Goal: Task Accomplishment & Management: Use online tool/utility

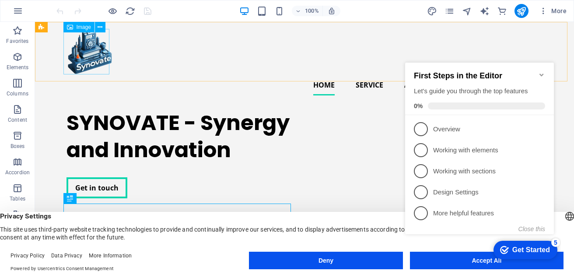
click at [84, 31] on div "Image" at bounding box center [78, 27] width 31 height 11
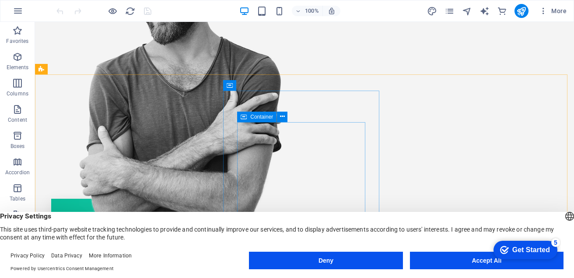
scroll to position [350, 0]
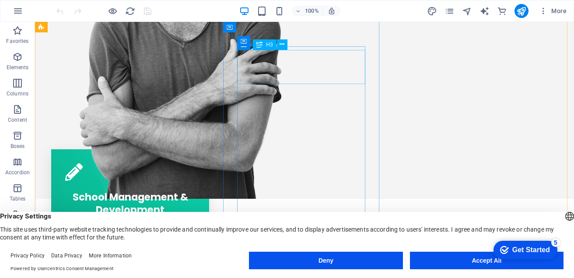
click at [282, 44] on icon at bounding box center [282, 44] width 5 height 9
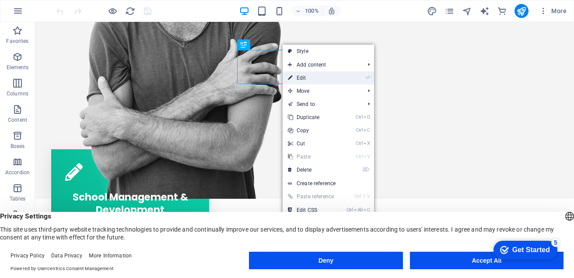
click at [302, 77] on link "⏎ Edit" at bounding box center [312, 77] width 59 height 13
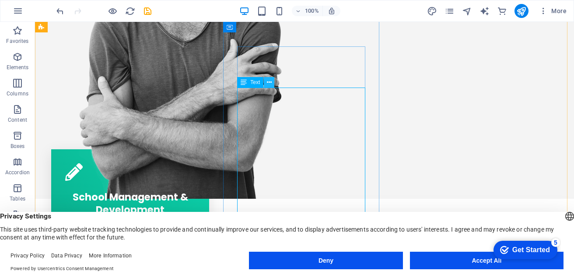
click at [268, 79] on icon at bounding box center [269, 82] width 5 height 9
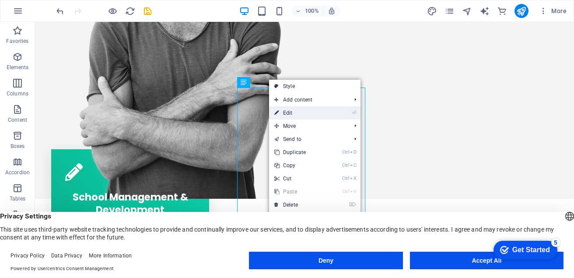
click at [292, 116] on link "⏎ Edit" at bounding box center [298, 112] width 59 height 13
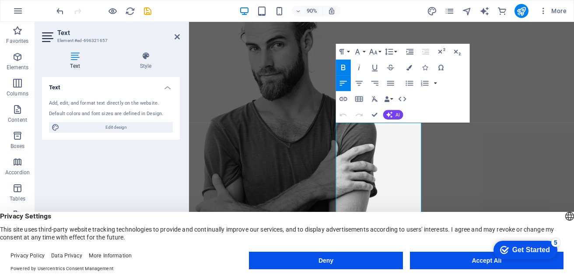
scroll to position [306, 0]
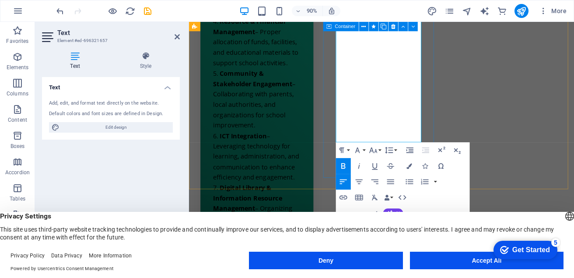
scroll to position [875, 0]
drag, startPoint x: 353, startPoint y: 119, endPoint x: 428, endPoint y: 151, distance: 81.6
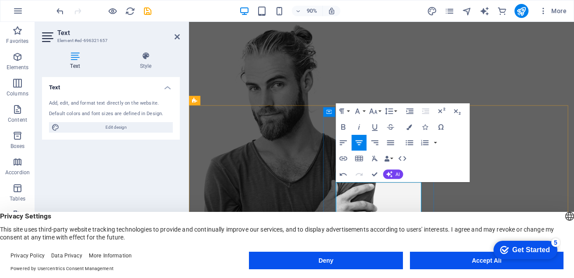
scroll to position [263, 0]
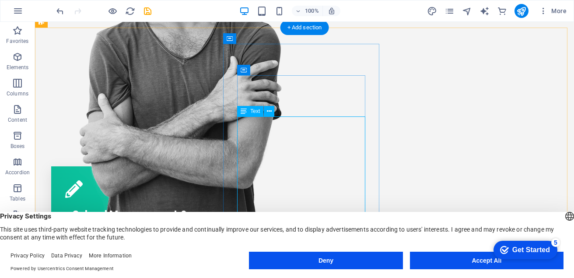
scroll to position [350, 0]
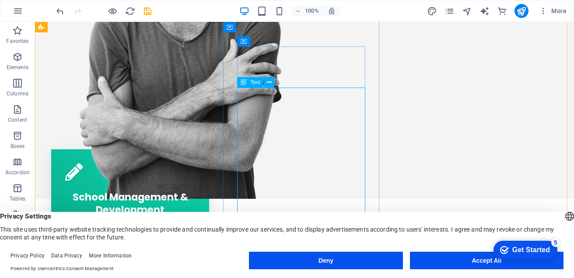
click at [268, 83] on icon at bounding box center [269, 82] width 5 height 9
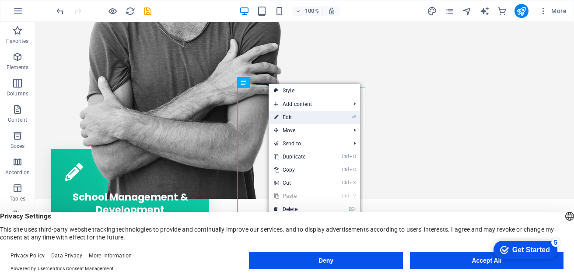
click at [287, 119] on link "⏎ Edit" at bounding box center [298, 117] width 59 height 13
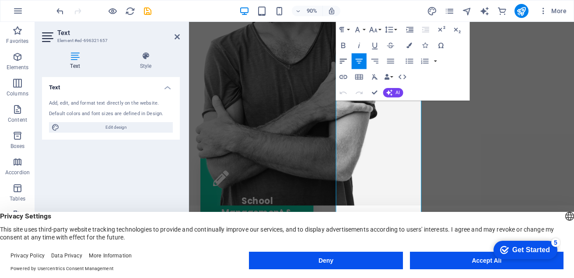
click at [343, 62] on icon "button" at bounding box center [344, 61] width 10 height 10
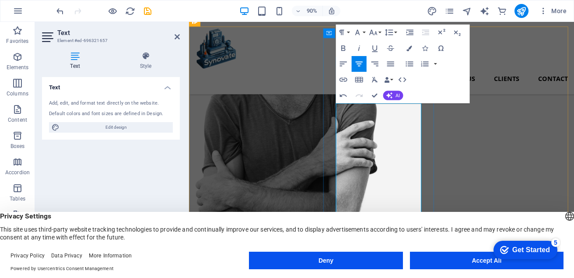
scroll to position [263, 0]
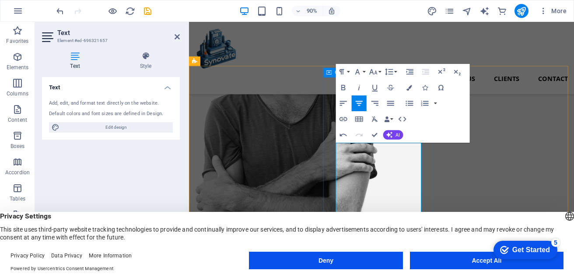
drag, startPoint x: 353, startPoint y: 161, endPoint x: 448, endPoint y: 178, distance: 96.4
click at [342, 88] on icon "button" at bounding box center [343, 88] width 4 height 6
click at [361, 102] on icon "button" at bounding box center [359, 104] width 10 height 10
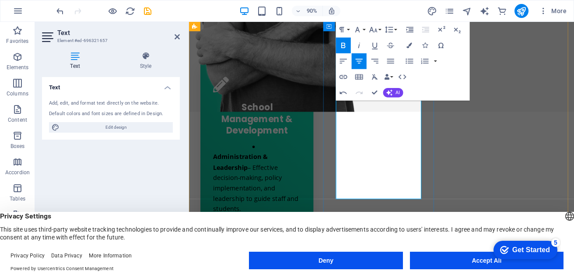
scroll to position [481, 0]
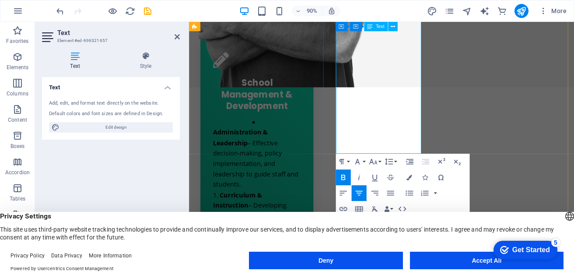
drag, startPoint x: 359, startPoint y: 196, endPoint x: 426, endPoint y: 167, distance: 73.5
click at [344, 192] on icon "button" at bounding box center [344, 194] width 10 height 10
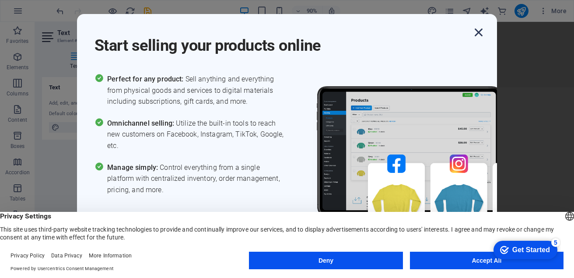
click at [479, 35] on icon "button" at bounding box center [479, 33] width 16 height 16
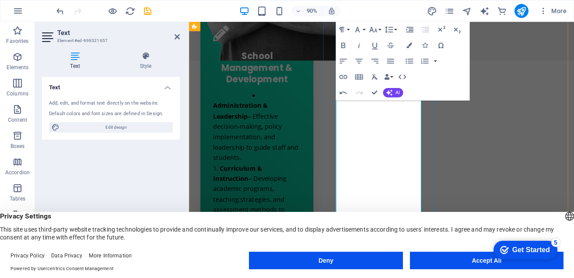
scroll to position [525, 0]
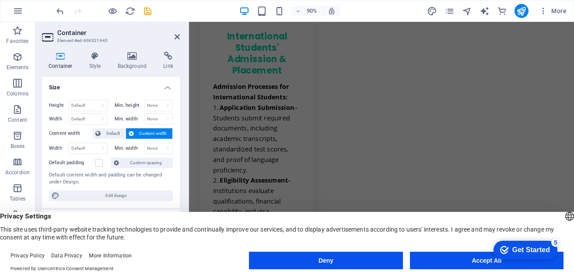
scroll to position [1619, 0]
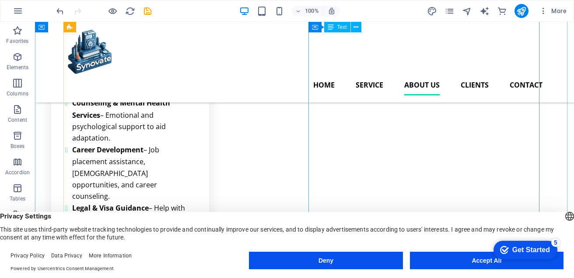
scroll to position [1544, 0]
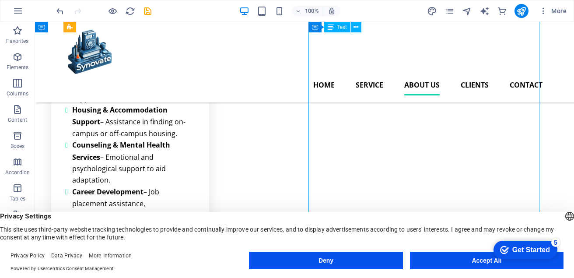
scroll to position [1500, 0]
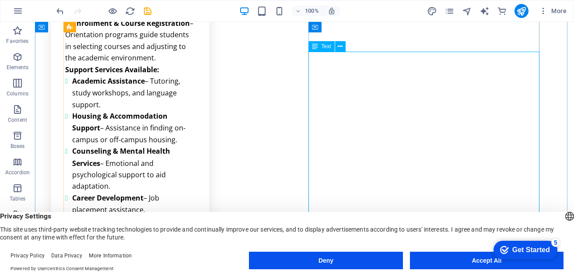
scroll to position [1544, 0]
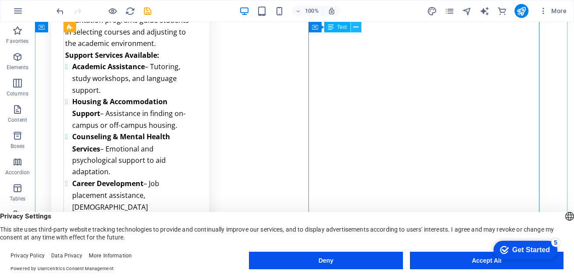
click at [355, 26] on icon at bounding box center [356, 27] width 5 height 9
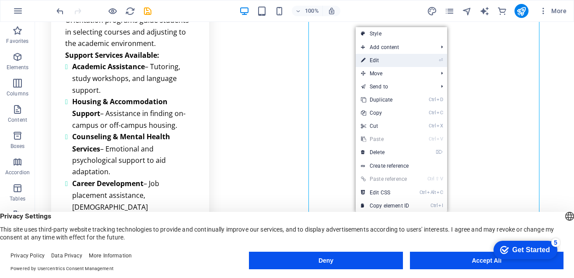
click at [382, 61] on link "⏎ Edit" at bounding box center [385, 60] width 59 height 13
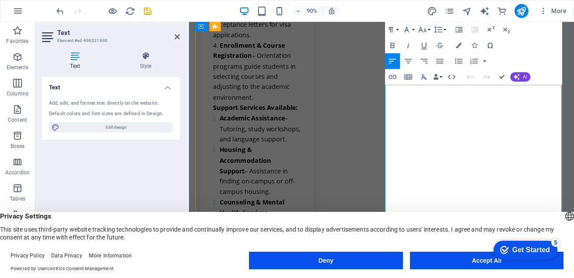
scroll to position [1850, 0]
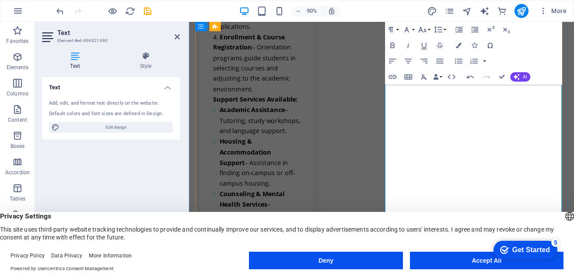
drag, startPoint x: 448, startPoint y: 185, endPoint x: 454, endPoint y: 185, distance: 5.3
drag, startPoint x: 542, startPoint y: 178, endPoint x: 411, endPoint y: 179, distance: 130.4
click at [390, 43] on icon "button" at bounding box center [393, 46] width 10 height 10
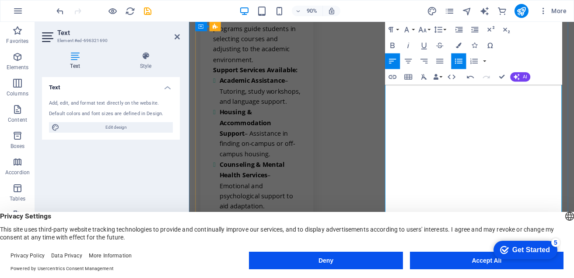
scroll to position [1894, 0]
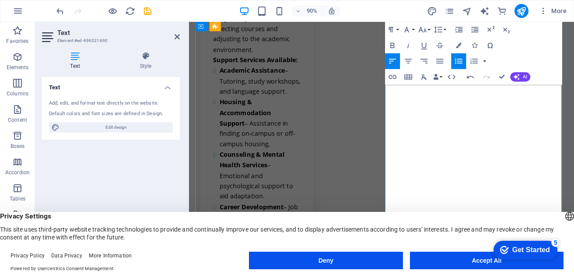
drag, startPoint x: 532, startPoint y: 192, endPoint x: 538, endPoint y: 195, distance: 6.7
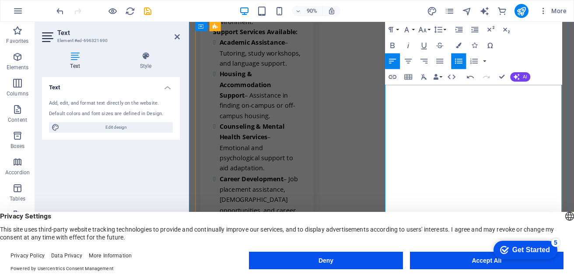
scroll to position [1937, 0]
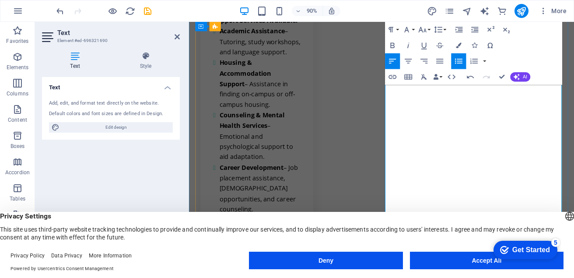
drag, startPoint x: 420, startPoint y: 183, endPoint x: 483, endPoint y: 137, distance: 78.3
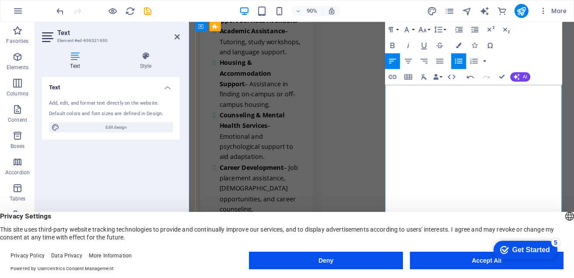
drag, startPoint x: 509, startPoint y: 147, endPoint x: 415, endPoint y: 152, distance: 94.2
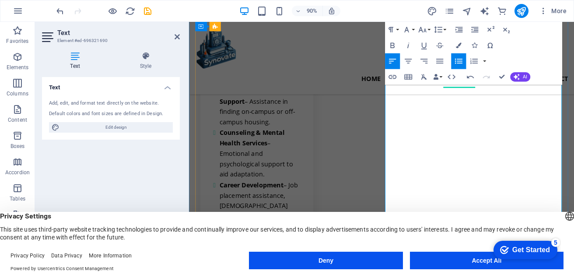
scroll to position [1894, 0]
drag, startPoint x: 517, startPoint y: 145, endPoint x: 520, endPoint y: 165, distance: 20.0
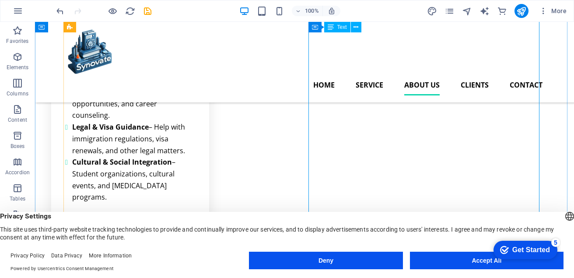
scroll to position [1625, 0]
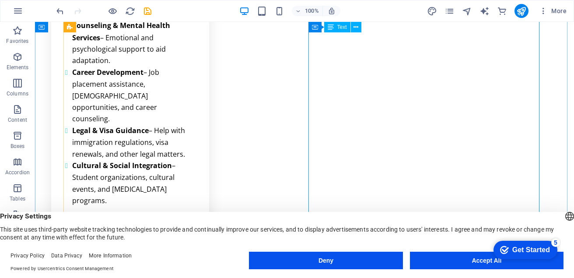
scroll to position [1668, 0]
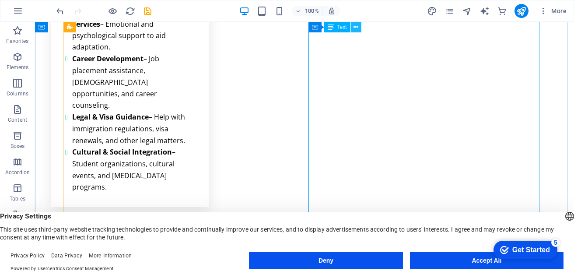
click at [356, 26] on icon at bounding box center [356, 27] width 5 height 9
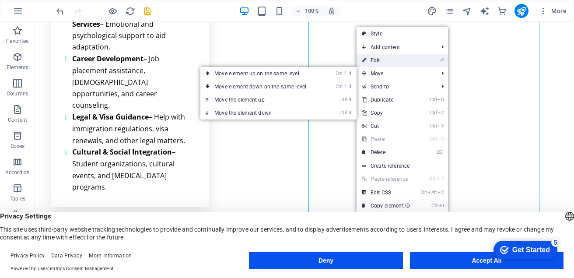
drag, startPoint x: 379, startPoint y: 69, endPoint x: 376, endPoint y: 61, distance: 8.9
click at [376, 61] on link "⏎ Edit" at bounding box center [386, 60] width 59 height 13
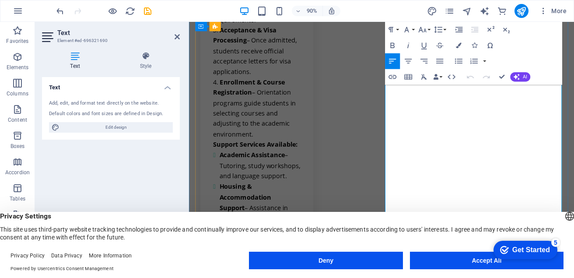
scroll to position [1843, 0]
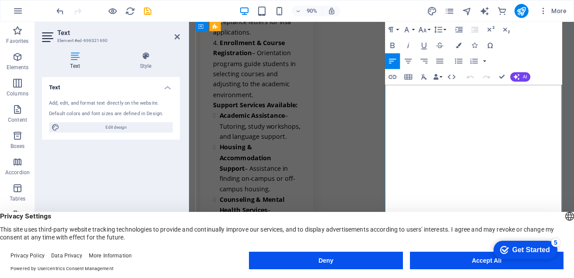
drag, startPoint x: 511, startPoint y: 148, endPoint x: 414, endPoint y: 151, distance: 97.2
drag, startPoint x: 511, startPoint y: 150, endPoint x: 415, endPoint y: 152, distance: 95.8
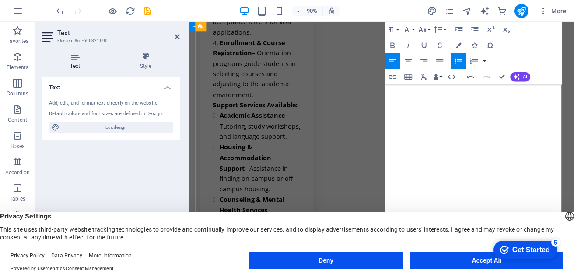
drag, startPoint x: 595, startPoint y: 150, endPoint x: 414, endPoint y: 151, distance: 180.3
click at [394, 45] on icon "button" at bounding box center [393, 46] width 10 height 10
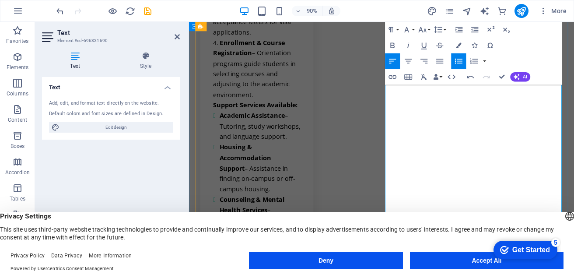
drag, startPoint x: 462, startPoint y: 159, endPoint x: 581, endPoint y: 176, distance: 120.7
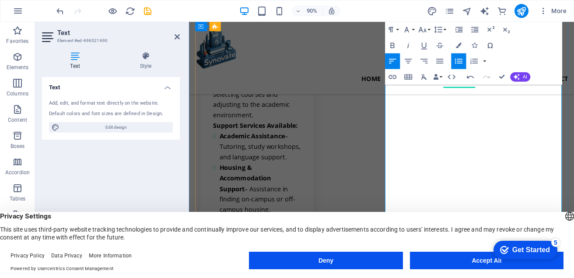
scroll to position [1756, 0]
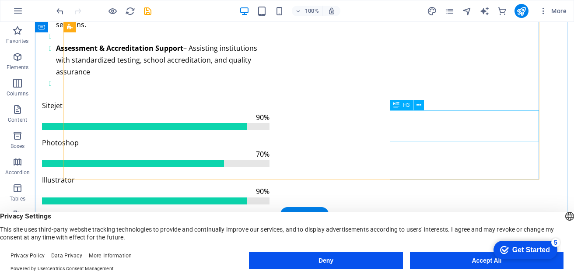
scroll to position [2274, 0]
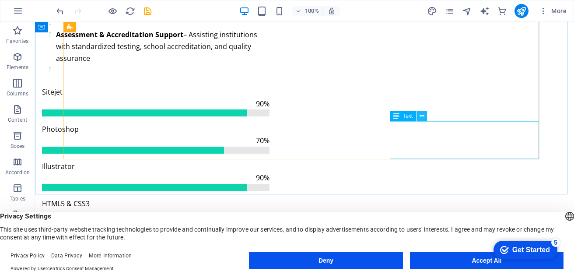
click at [421, 116] on icon at bounding box center [422, 116] width 5 height 9
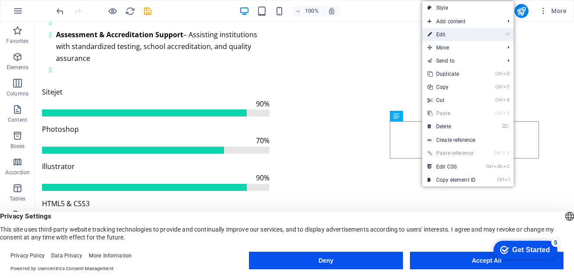
click at [442, 33] on link "⏎ Edit" at bounding box center [451, 34] width 59 height 13
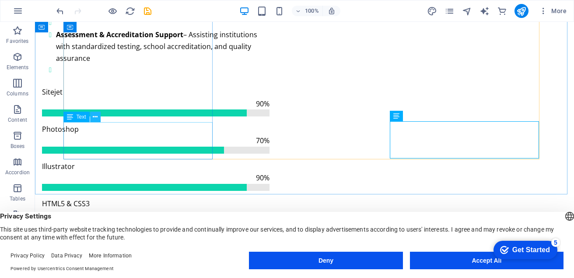
click at [93, 120] on icon at bounding box center [95, 116] width 5 height 9
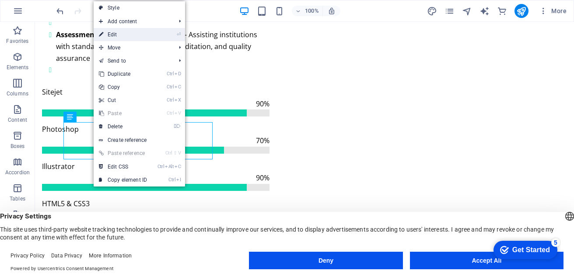
click at [116, 32] on link "⏎ Edit" at bounding box center [123, 34] width 59 height 13
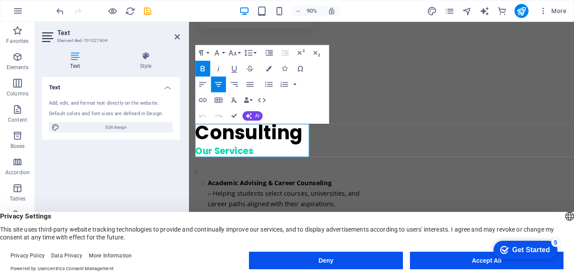
scroll to position [2502, 0]
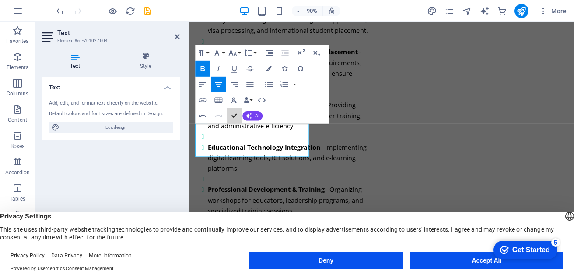
scroll to position [2261, 0]
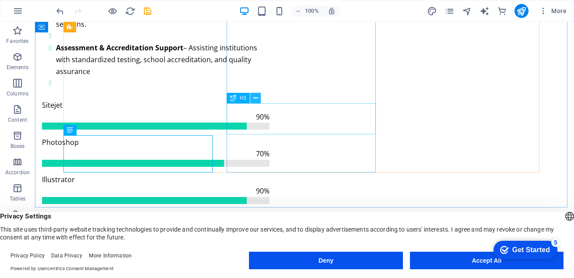
click at [256, 99] on icon at bounding box center [255, 98] width 5 height 9
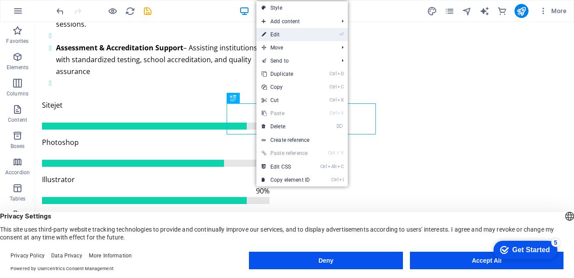
click at [279, 35] on link "⏎ Edit" at bounding box center [285, 34] width 59 height 13
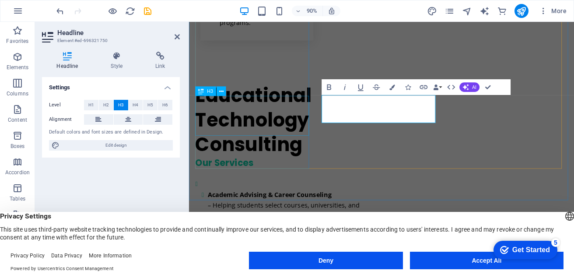
scroll to position [2489, 0]
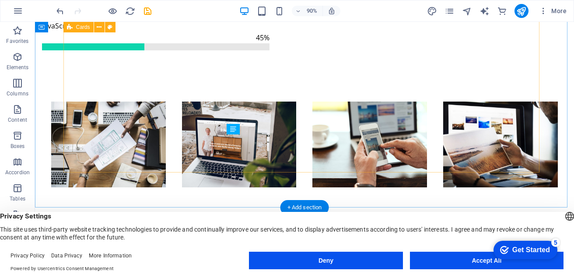
scroll to position [2261, 0]
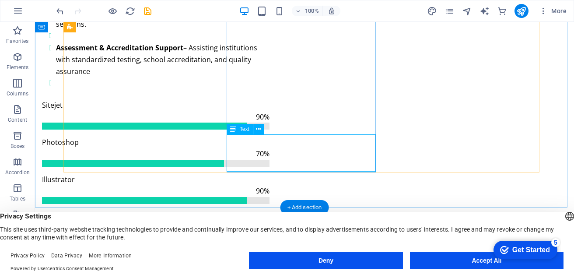
click at [258, 129] on icon at bounding box center [258, 129] width 5 height 9
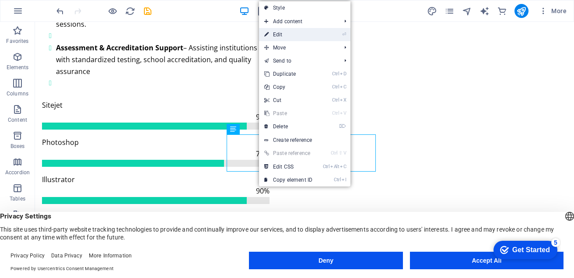
click at [282, 34] on link "⏎ Edit" at bounding box center [288, 34] width 59 height 13
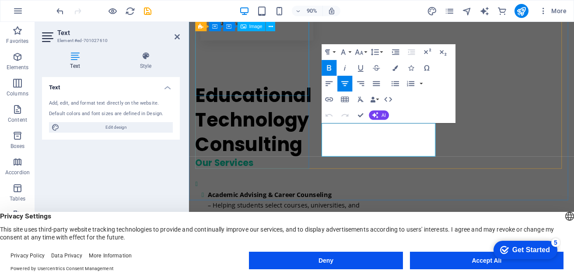
scroll to position [2489, 0]
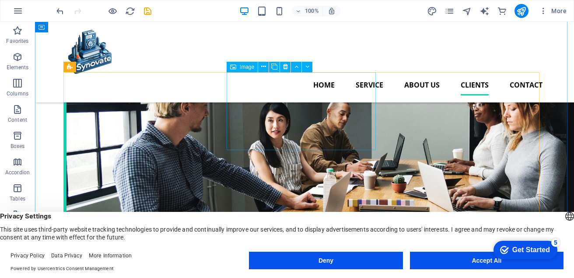
scroll to position [2611, 0]
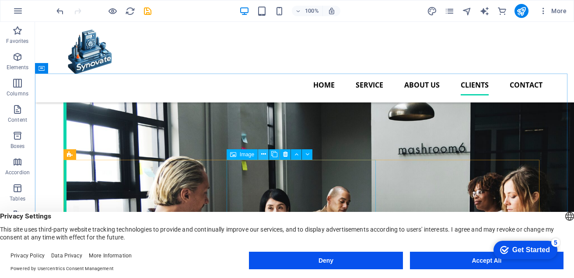
click at [262, 152] on icon at bounding box center [263, 154] width 5 height 9
click at [263, 154] on icon at bounding box center [263, 154] width 5 height 9
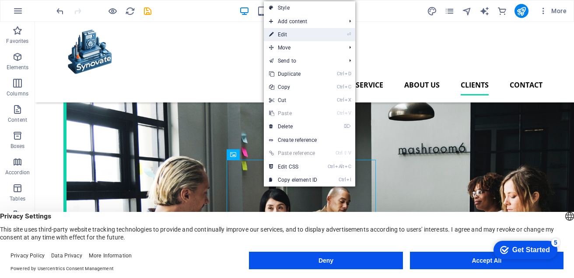
click at [289, 33] on link "⏎ Edit" at bounding box center [293, 34] width 59 height 13
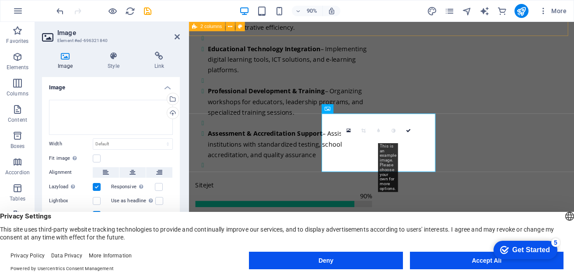
scroll to position [2876, 0]
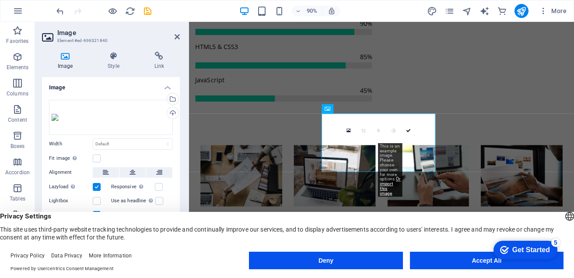
drag, startPoint x: 379, startPoint y: 146, endPoint x: 396, endPoint y: 202, distance: 58.3
click at [396, 202] on body "[DOMAIN_NAME] Start Favorites Elements Columns Content Boxes Accordion Tables F…" at bounding box center [287, 139] width 574 height 278
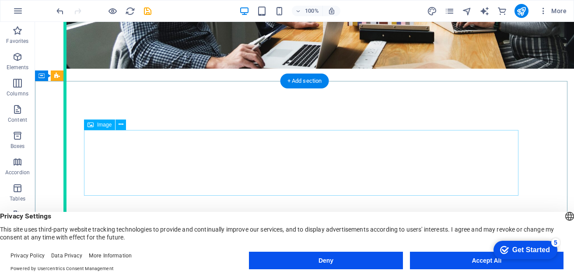
scroll to position [2929, 0]
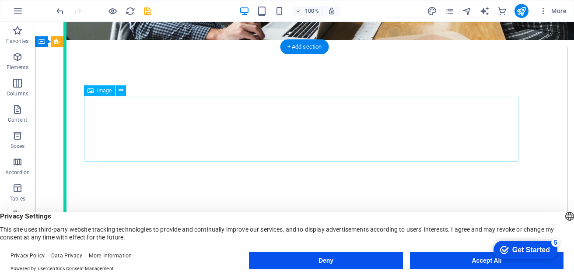
click at [122, 90] on icon at bounding box center [121, 90] width 5 height 9
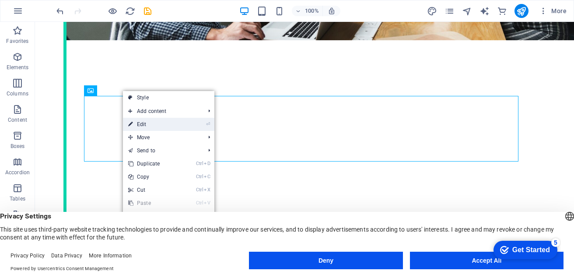
click at [158, 123] on link "⏎ Edit" at bounding box center [152, 124] width 59 height 13
select select "px"
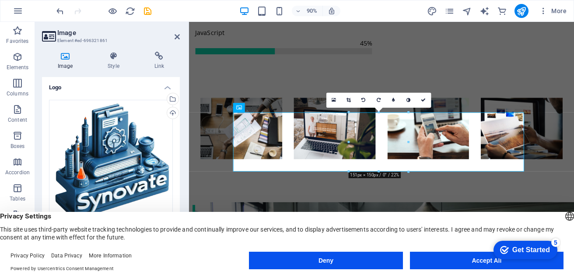
scroll to position [3106, 0]
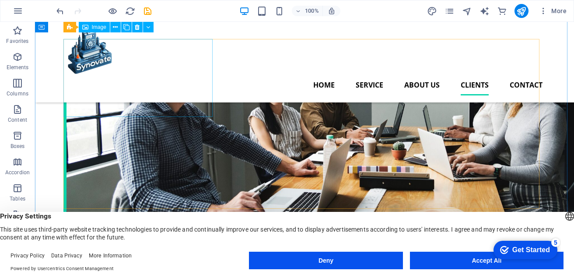
scroll to position [2688, 0]
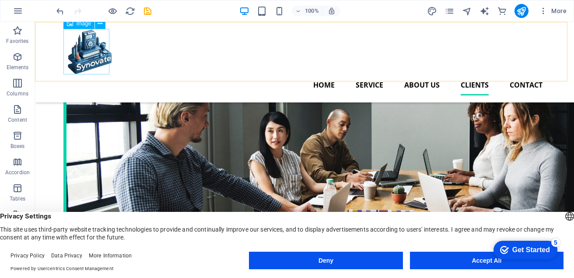
click at [85, 52] on figure at bounding box center [305, 52] width 476 height 46
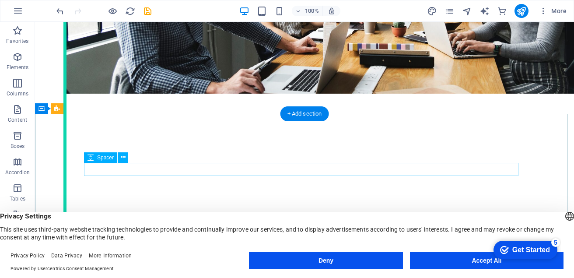
scroll to position [2839, 0]
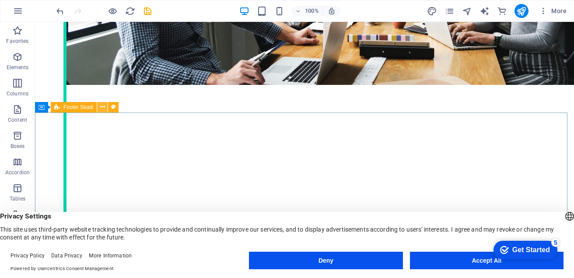
click at [105, 105] on icon at bounding box center [102, 106] width 5 height 9
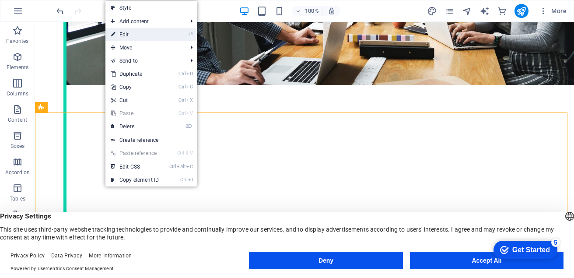
click at [128, 36] on link "⏎ Edit" at bounding box center [134, 34] width 59 height 13
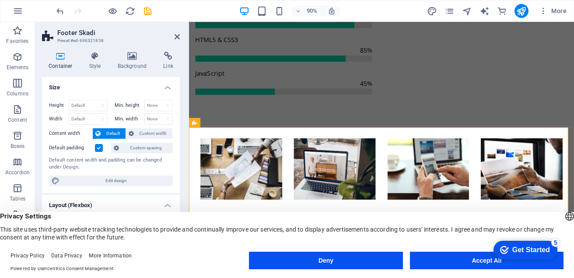
scroll to position [3016, 0]
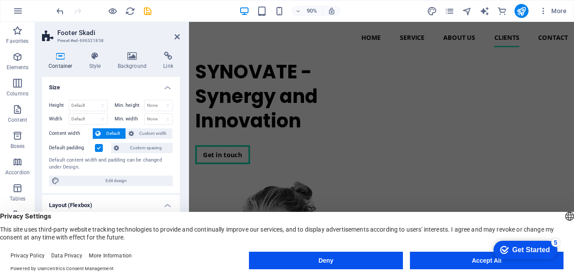
scroll to position [2839, 0]
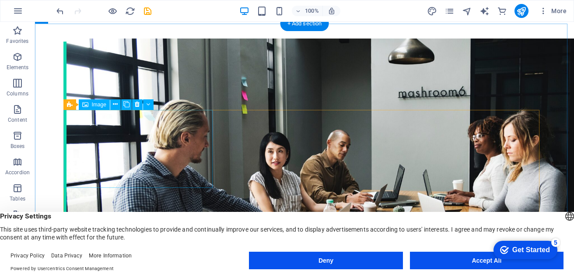
scroll to position [2664, 0]
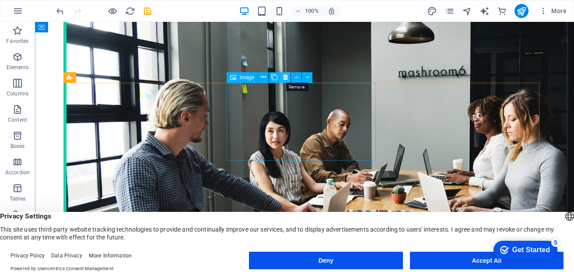
click at [284, 77] on icon at bounding box center [285, 77] width 5 height 9
click at [284, 76] on icon at bounding box center [285, 77] width 5 height 9
click at [285, 77] on icon at bounding box center [285, 77] width 5 height 9
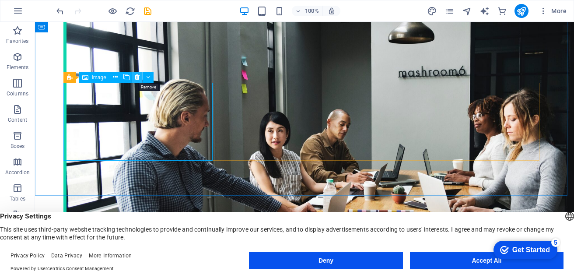
click at [138, 78] on icon at bounding box center [137, 77] width 5 height 9
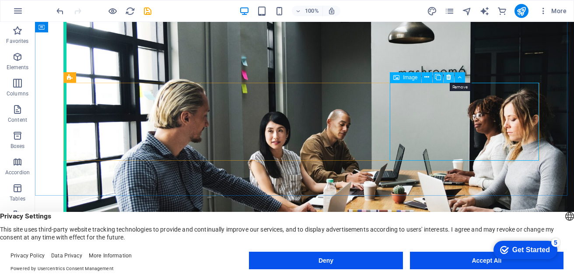
click at [449, 77] on icon at bounding box center [448, 77] width 5 height 9
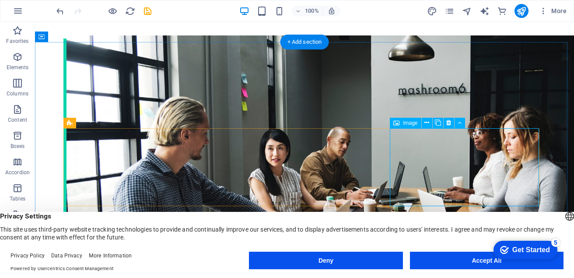
scroll to position [2659, 0]
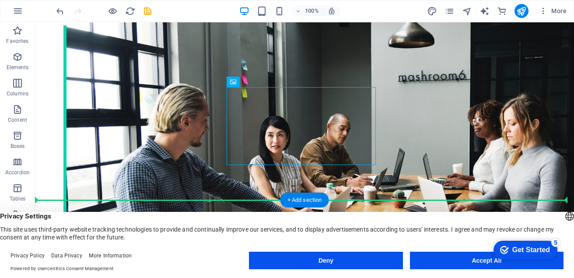
drag, startPoint x: 281, startPoint y: 129, endPoint x: 231, endPoint y: 183, distance: 74.0
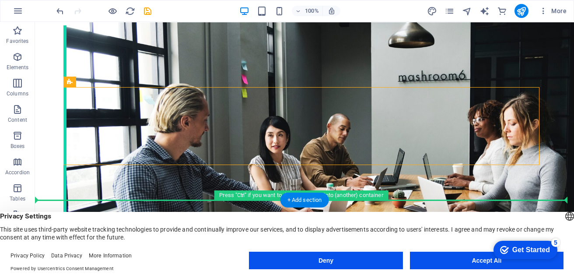
drag, startPoint x: 422, startPoint y: 125, endPoint x: 402, endPoint y: 187, distance: 64.8
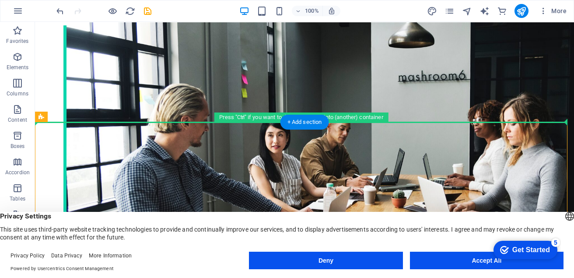
drag, startPoint x: 229, startPoint y: 151, endPoint x: 238, endPoint y: 118, distance: 34.4
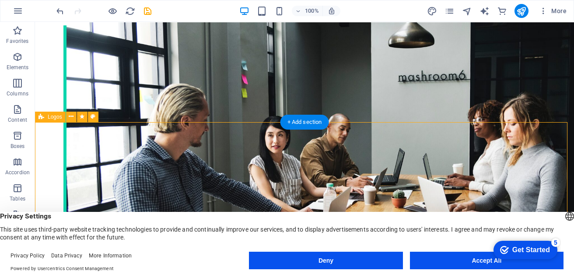
drag, startPoint x: 415, startPoint y: 174, endPoint x: 407, endPoint y: 125, distance: 49.2
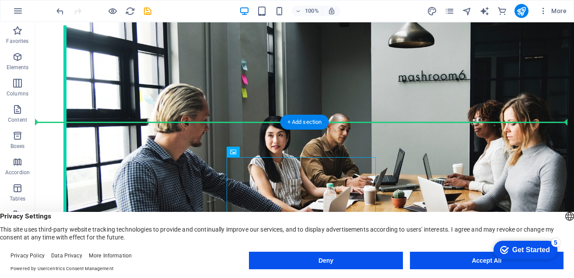
drag, startPoint x: 356, startPoint y: 173, endPoint x: 200, endPoint y: 95, distance: 174.7
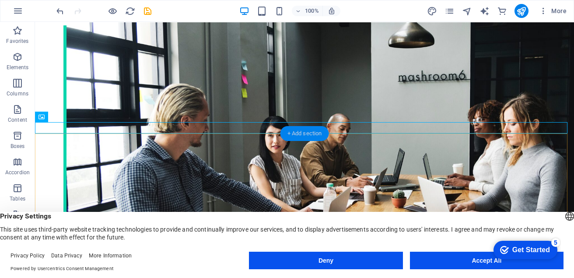
click at [302, 133] on div "+ Add section" at bounding box center [304, 133] width 49 height 15
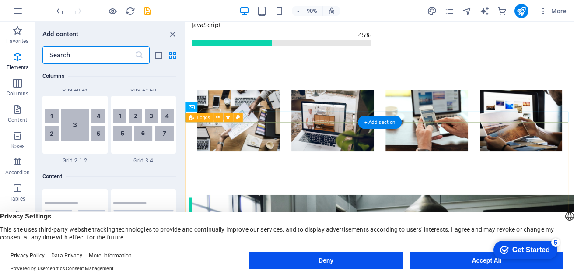
scroll to position [1531, 0]
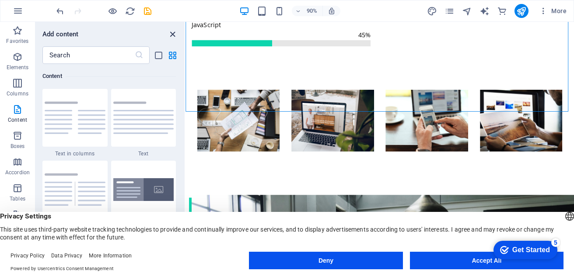
drag, startPoint x: 169, startPoint y: 32, endPoint x: 135, endPoint y: 14, distance: 38.8
click at [169, 32] on icon "close panel" at bounding box center [173, 34] width 10 height 10
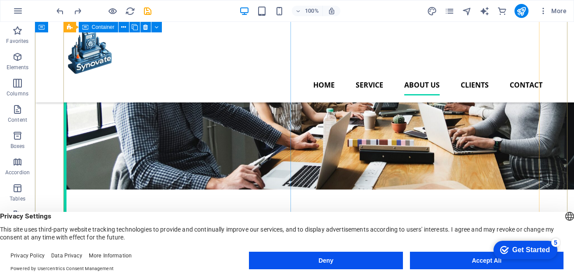
scroll to position [0, 0]
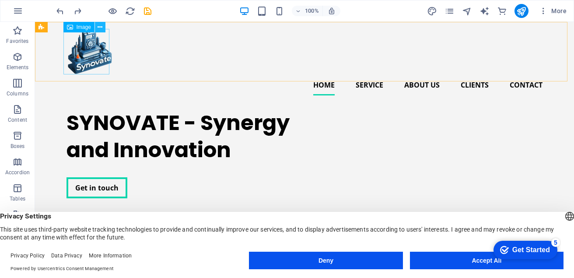
click at [101, 28] on icon at bounding box center [100, 27] width 5 height 9
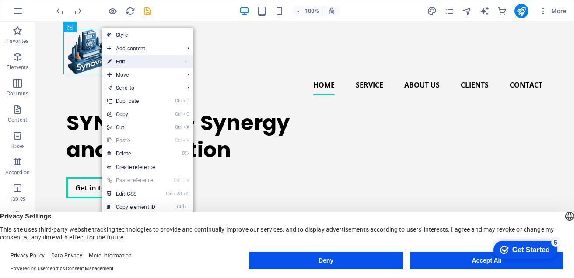
click at [128, 61] on link "⏎ Edit" at bounding box center [131, 61] width 59 height 13
select select "px"
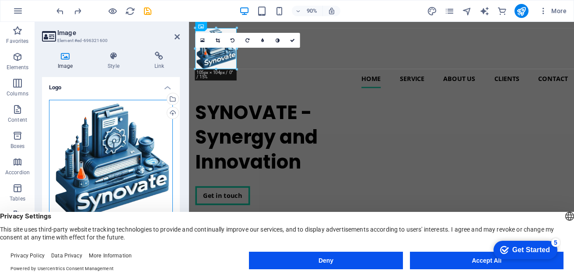
click at [105, 143] on div "Drag files here, click to choose files or select files from Files or our free s…" at bounding box center [111, 161] width 124 height 123
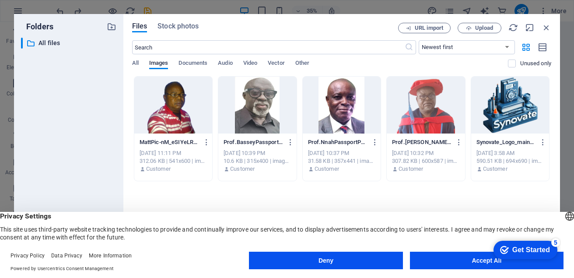
click at [349, 189] on div "Drop files here to upload them instantly MattPic-nM_eSIYeLR_XX_ETMIAmMA.png Mat…" at bounding box center [341, 154] width 419 height 156
click at [483, 27] on span "Upload" at bounding box center [484, 27] width 18 height 5
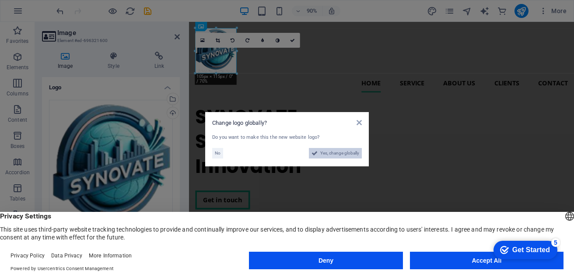
click at [326, 153] on span "Yes, change globally" at bounding box center [339, 153] width 39 height 11
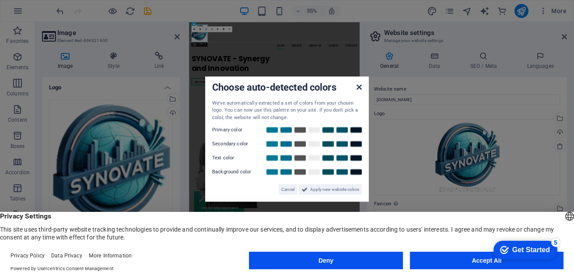
click at [359, 87] on icon at bounding box center [359, 86] width 5 height 7
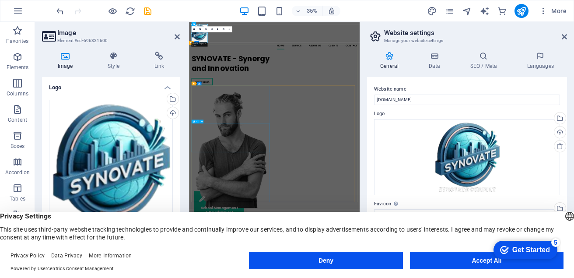
click at [400, 169] on div "SYNOVATE - Synergy and Innovation" at bounding box center [309, 141] width 226 height 55
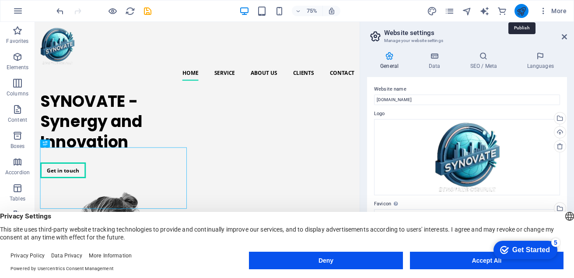
click at [519, 12] on icon "publish" at bounding box center [521, 11] width 10 height 10
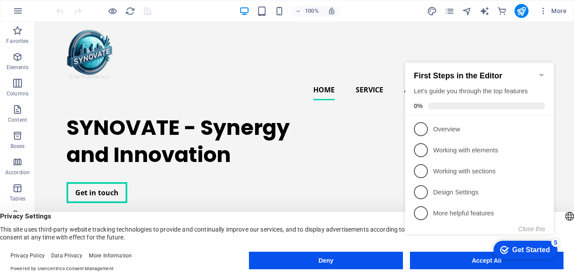
click at [543, 71] on icon "Minimize checklist" at bounding box center [541, 74] width 7 height 7
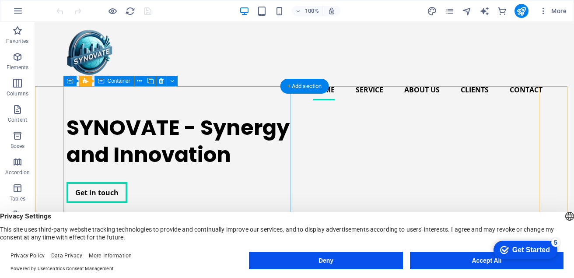
click at [151, 136] on div "SYNOVATE - Synergy and Innovation Get in touch" at bounding box center [181, 158] width 228 height 103
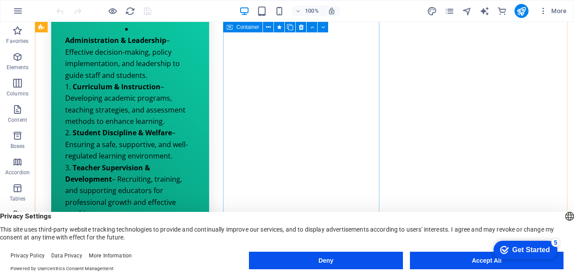
scroll to position [569, 0]
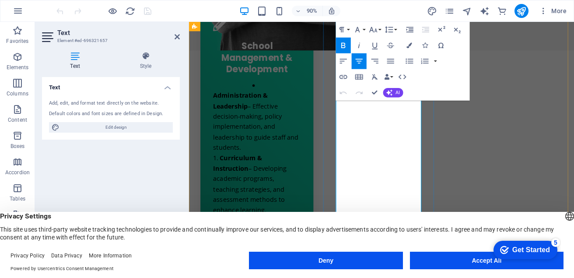
scroll to position [530, 0]
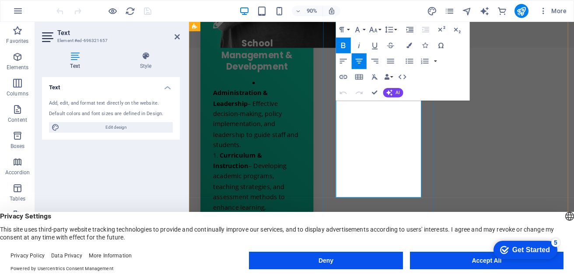
drag, startPoint x: 360, startPoint y: 189, endPoint x: 353, endPoint y: 180, distance: 11.5
click at [409, 46] on icon "button" at bounding box center [409, 46] width 6 height 6
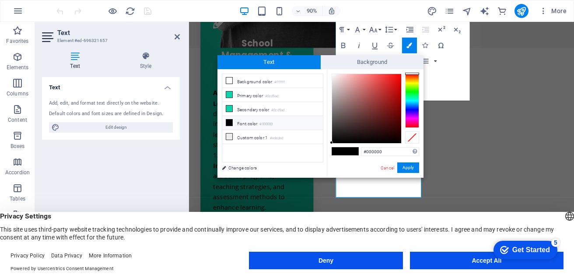
click at [413, 102] on div at bounding box center [412, 101] width 14 height 54
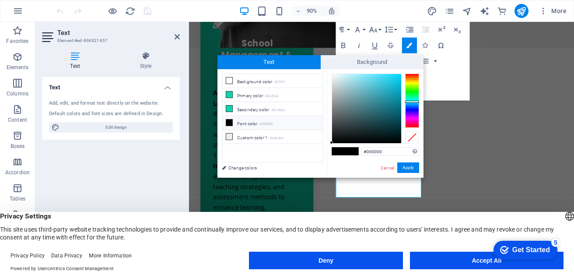
type input "#54dff7"
click at [377, 76] on div at bounding box center [366, 108] width 69 height 69
click at [408, 165] on button "Apply" at bounding box center [408, 167] width 22 height 11
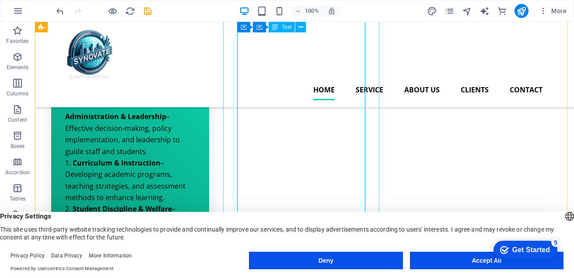
scroll to position [442, 0]
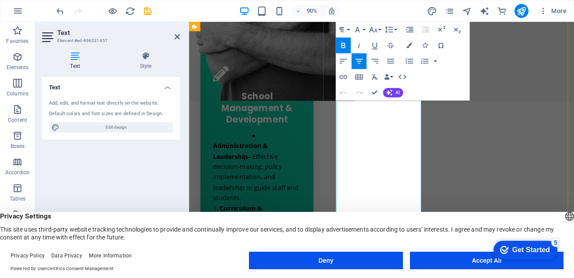
scroll to position [486, 0]
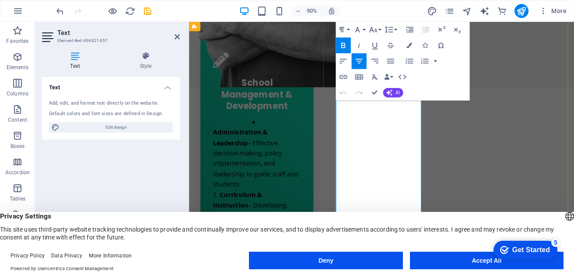
drag, startPoint x: 359, startPoint y: 209, endPoint x: 354, endPoint y: 199, distance: 11.6
click at [410, 43] on icon "button" at bounding box center [409, 46] width 6 height 6
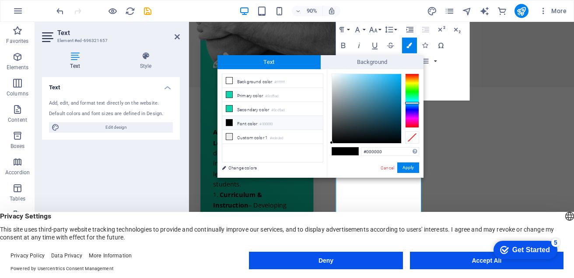
click at [410, 103] on div at bounding box center [412, 101] width 14 height 54
type input "#74d2fa"
click at [369, 75] on div at bounding box center [366, 108] width 69 height 69
click at [406, 168] on button "Apply" at bounding box center [408, 167] width 22 height 11
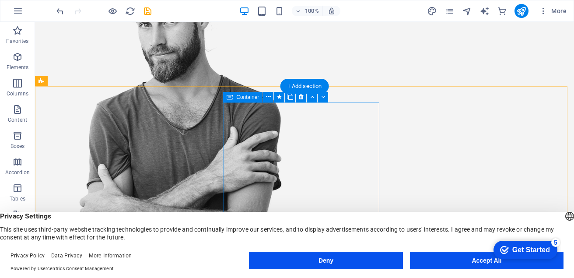
scroll to position [311, 0]
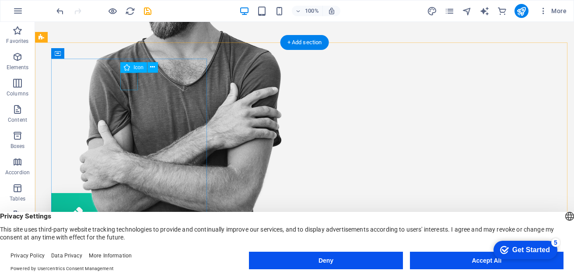
click at [126, 207] on figure at bounding box center [130, 216] width 130 height 18
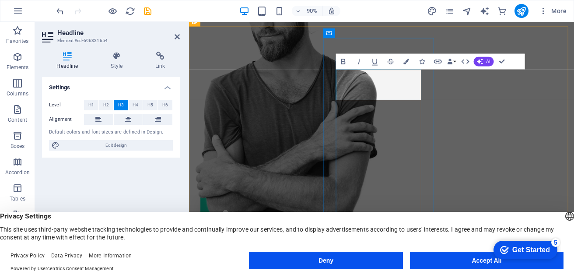
drag, startPoint x: 406, startPoint y: 87, endPoint x: 356, endPoint y: 83, distance: 50.0
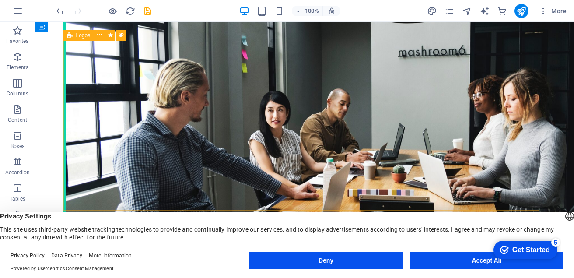
scroll to position [2761, 0]
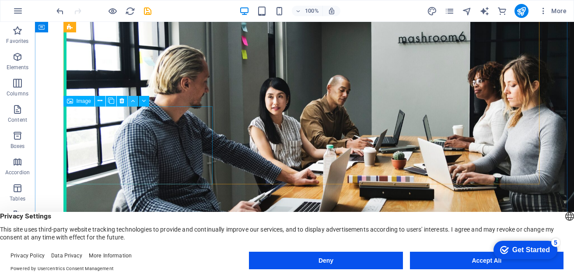
click at [133, 104] on icon at bounding box center [133, 100] width 4 height 9
click at [102, 99] on icon at bounding box center [100, 100] width 5 height 9
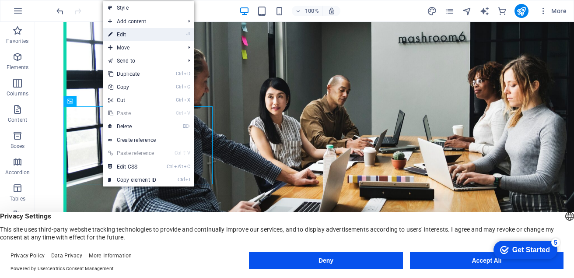
click at [127, 36] on link "⏎ Edit" at bounding box center [132, 34] width 59 height 13
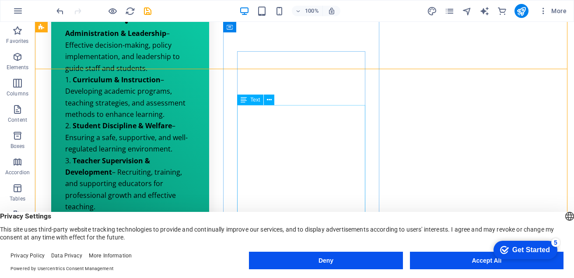
scroll to position [700, 0]
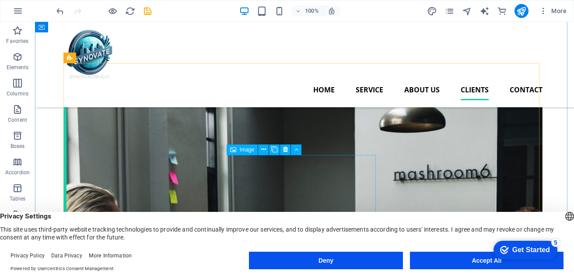
scroll to position [2669, 0]
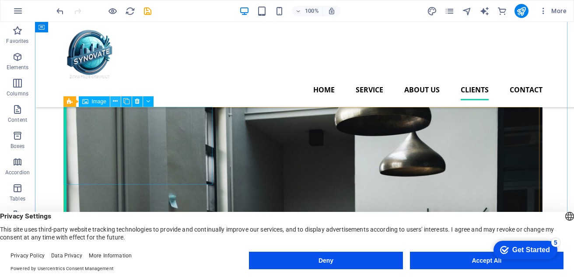
click at [116, 99] on icon at bounding box center [115, 101] width 5 height 9
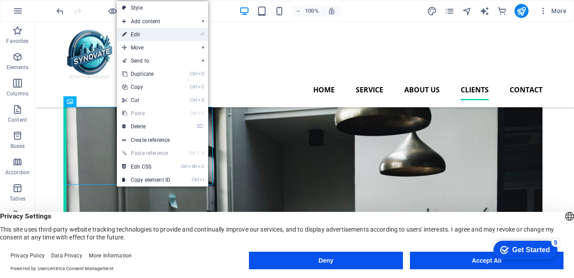
click at [141, 34] on link "⏎ Edit" at bounding box center [146, 34] width 59 height 13
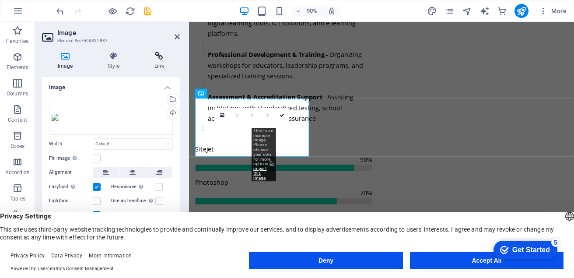
scroll to position [2898, 0]
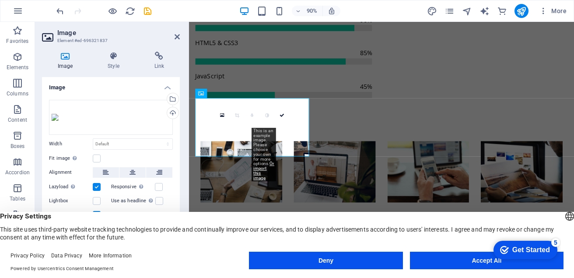
drag, startPoint x: 254, startPoint y: 130, endPoint x: 266, endPoint y: 193, distance: 63.3
click at [266, 181] on div "This is an example image. Please choose your own for more options. Or import th…" at bounding box center [264, 154] width 24 height 53
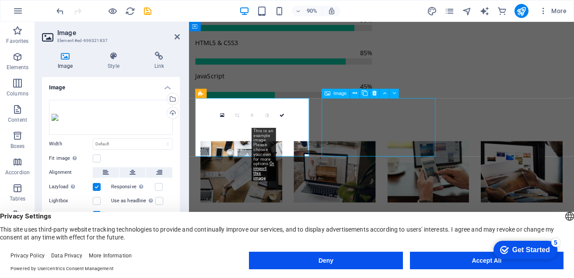
scroll to position [2669, 0]
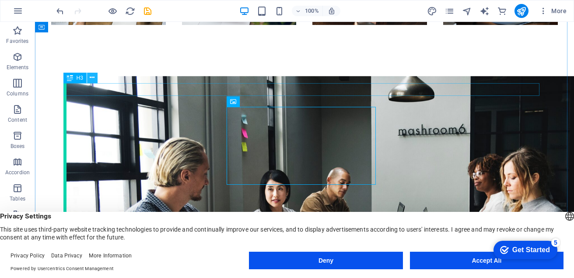
click at [93, 76] on icon at bounding box center [92, 77] width 5 height 9
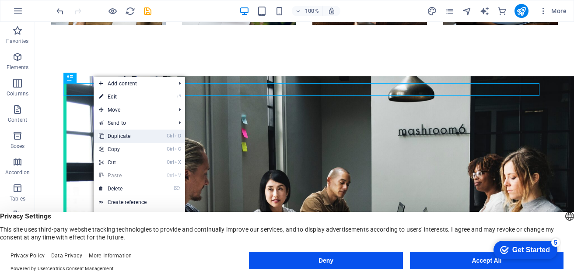
click at [117, 137] on link "Ctrl D Duplicate" at bounding box center [123, 136] width 59 height 13
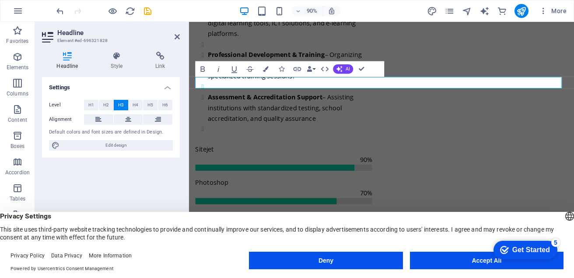
scroll to position [2898, 0]
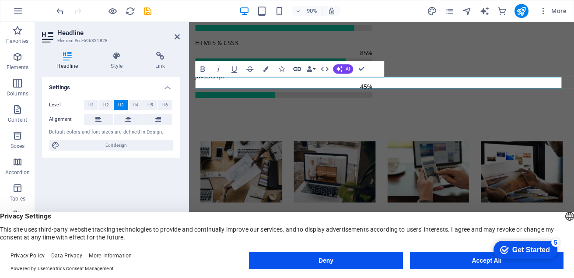
click at [296, 67] on icon "button" at bounding box center [298, 69] width 8 height 4
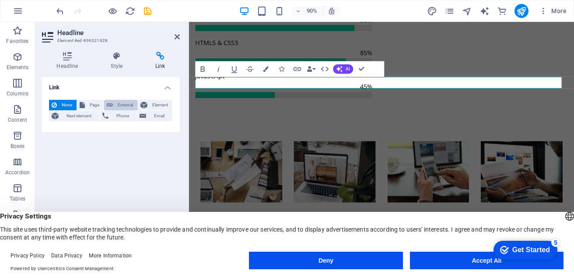
click at [123, 106] on span "External" at bounding box center [125, 105] width 19 height 11
select select "blank"
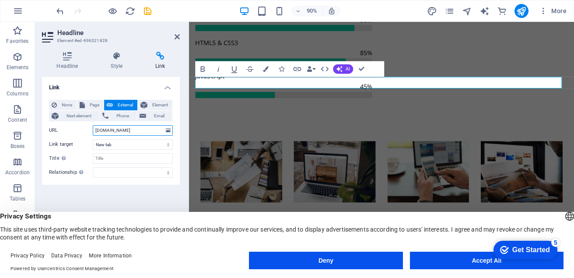
type input "www.eps-lacite.com"
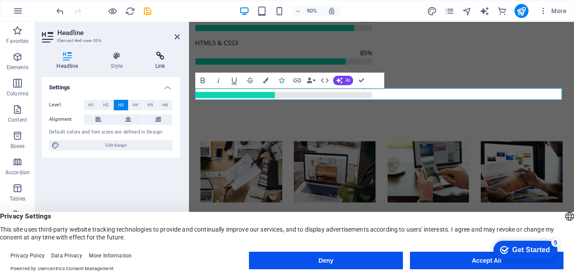
click at [159, 61] on h4 "Link" at bounding box center [160, 61] width 39 height 18
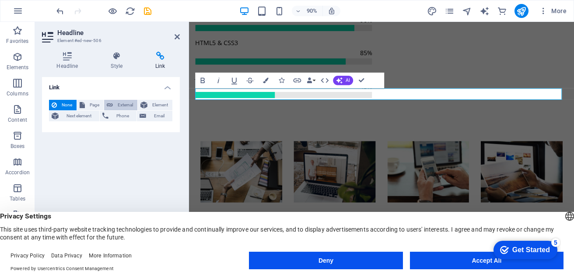
click at [125, 105] on span "External" at bounding box center [125, 105] width 19 height 11
select select "blank"
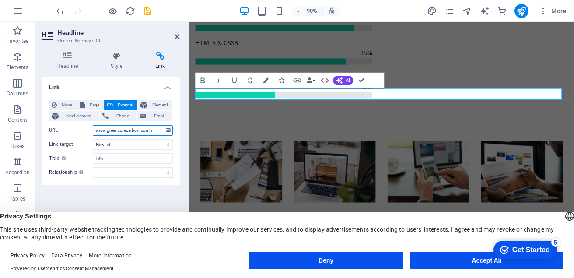
type input "[DOMAIN_NAME]"
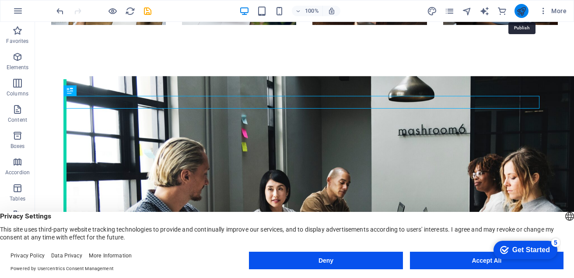
click at [522, 11] on icon "publish" at bounding box center [521, 11] width 10 height 10
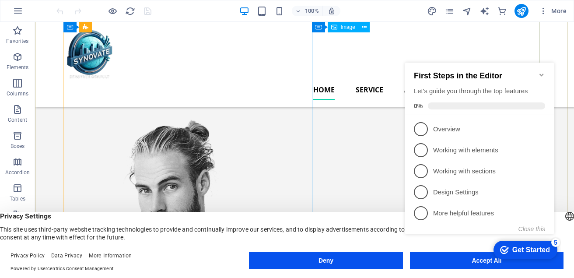
scroll to position [44, 0]
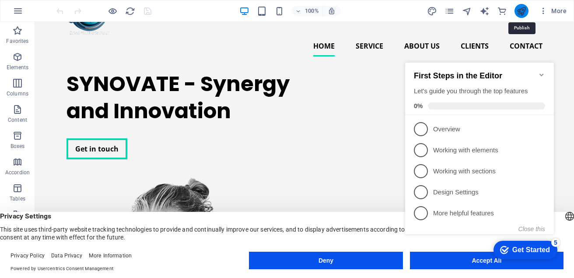
click at [520, 9] on icon "publish" at bounding box center [521, 11] width 10 height 10
